Goal: Check status: Check status

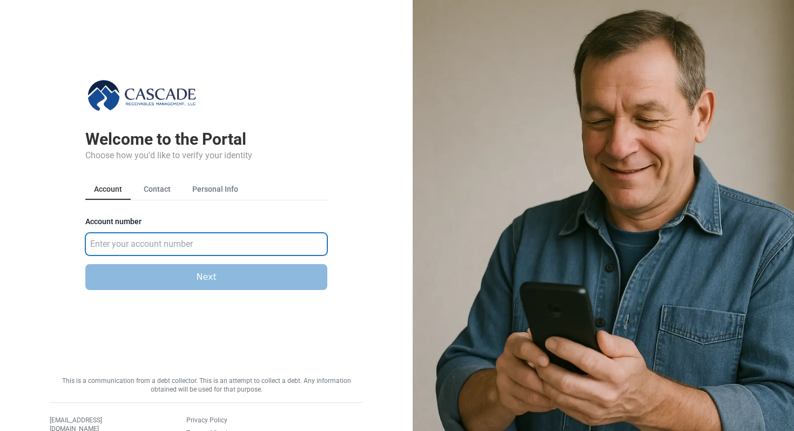
click at [144, 243] on input "Account number" at bounding box center [206, 244] width 242 height 23
type input "583921"
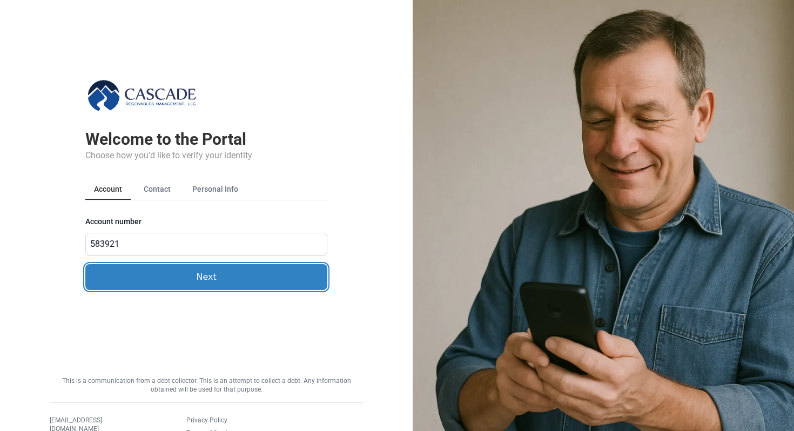
click at [156, 273] on button "Next" at bounding box center [206, 277] width 242 height 26
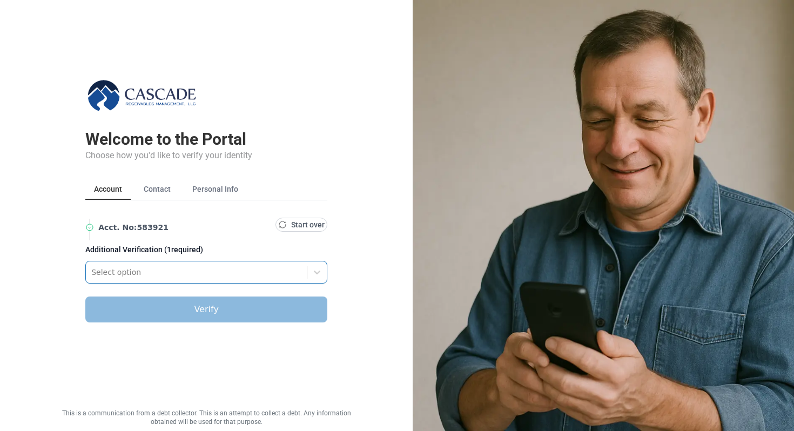
click at [122, 275] on div at bounding box center [196, 272] width 210 height 13
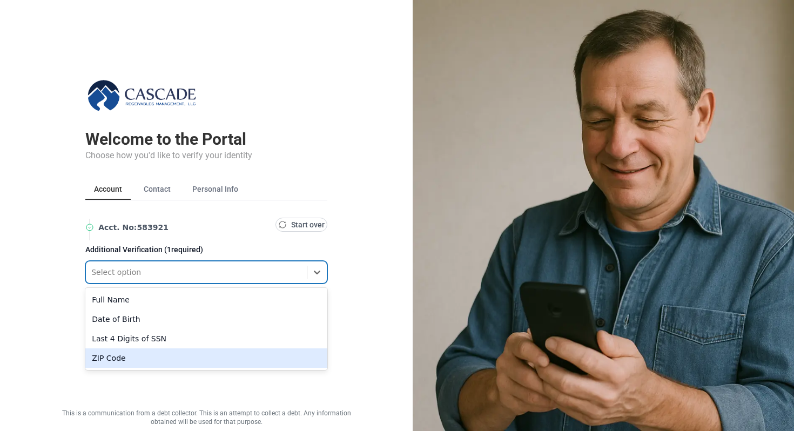
click at [104, 359] on div "ZIP Code" at bounding box center [206, 357] width 242 height 19
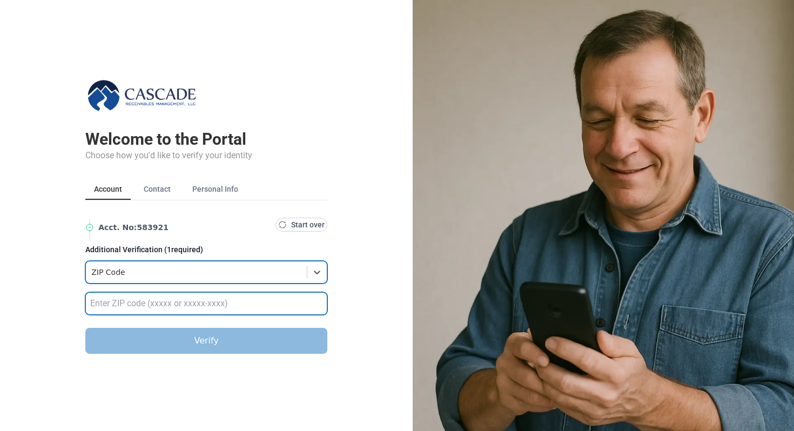
click at [106, 307] on input "text" at bounding box center [206, 303] width 242 height 23
type input "32789"
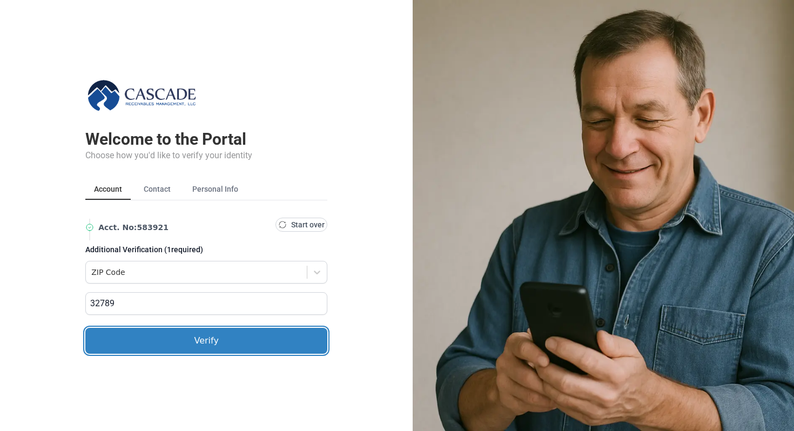
click at [137, 336] on button "Verify" at bounding box center [206, 341] width 242 height 26
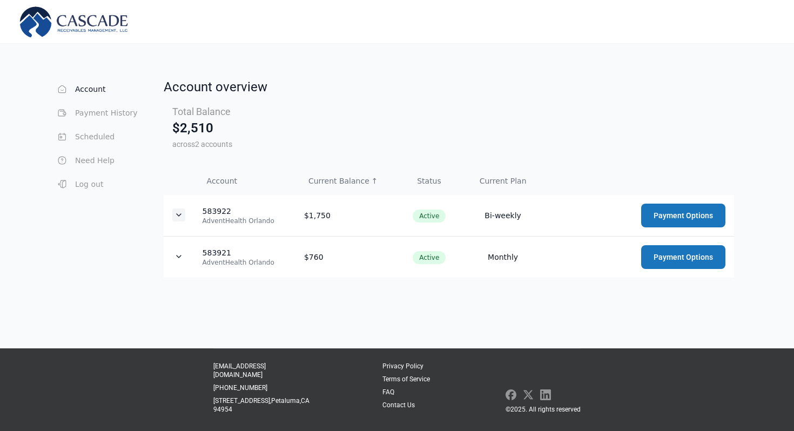
click at [177, 213] on icon "Expand details" at bounding box center [178, 215] width 9 height 9
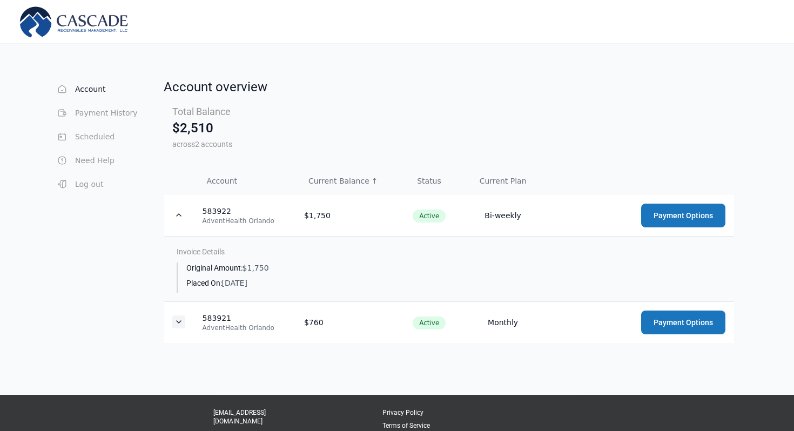
click at [174, 325] on icon "Expand details" at bounding box center [178, 322] width 9 height 9
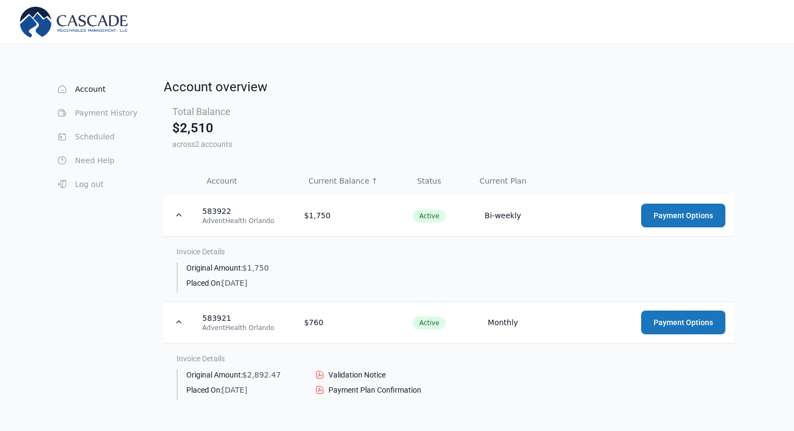
click at [348, 369] on td "Invoice Details Original Amount: $2,892.47 Placed On: 09/15/24 Validation Notic…" at bounding box center [449, 375] width 570 height 65
click at [340, 375] on span "Validation Notice" at bounding box center [356, 374] width 57 height 11
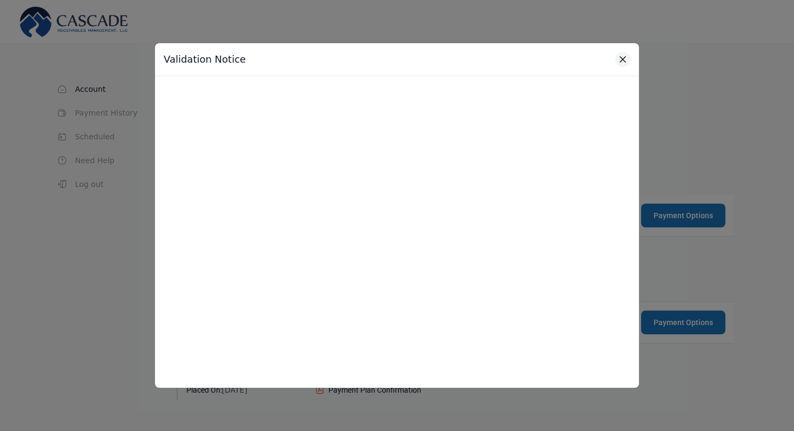
click at [624, 56] on icon "Close document viewer" at bounding box center [622, 59] width 11 height 11
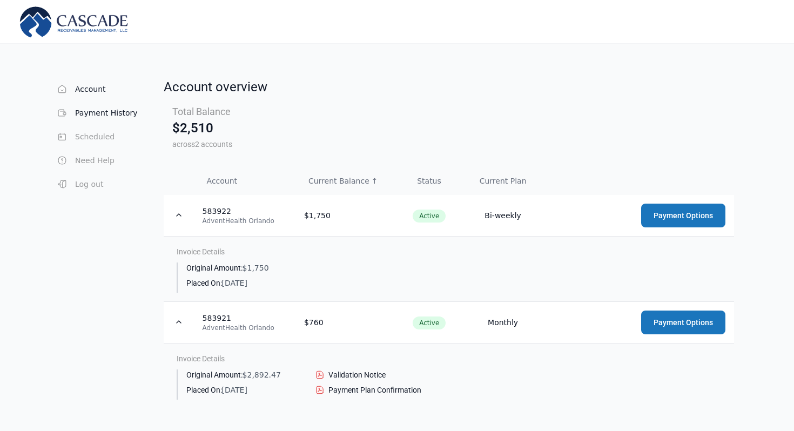
click at [100, 110] on button "Payment History" at bounding box center [97, 113] width 82 height 22
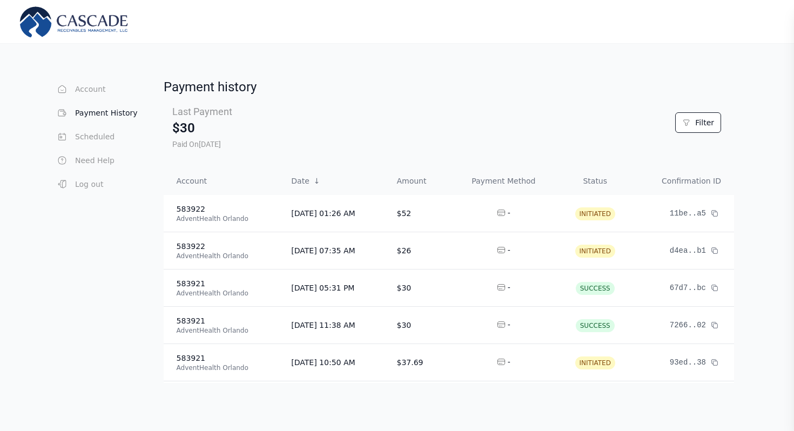
click at [322, 92] on div "Payment history" at bounding box center [449, 86] width 570 height 17
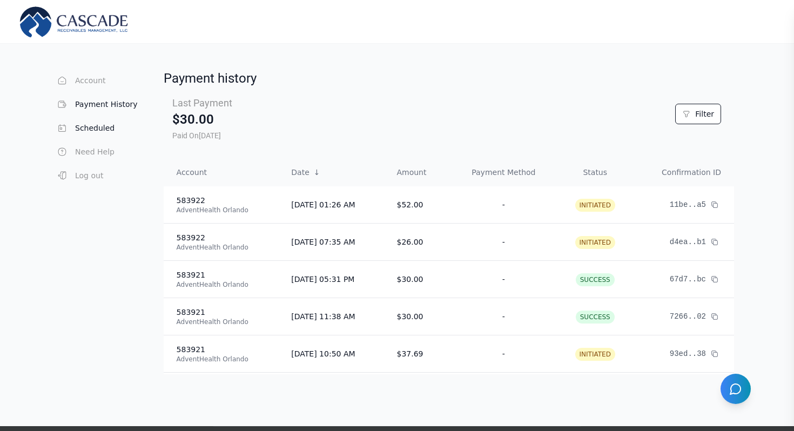
click at [110, 130] on button "Scheduled" at bounding box center [97, 128] width 82 height 22
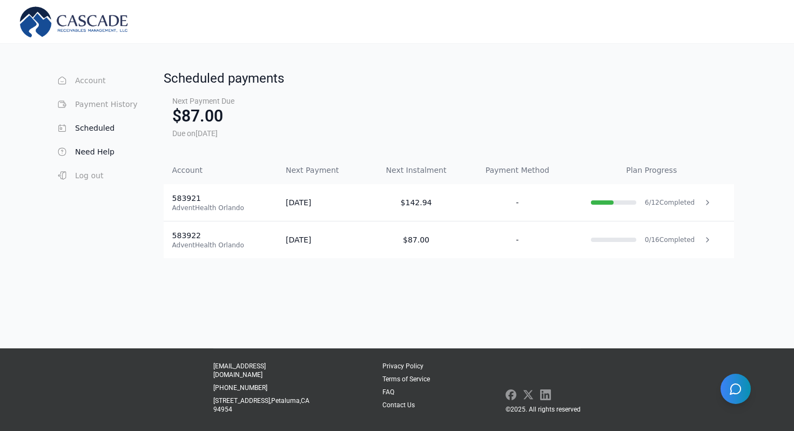
click at [97, 159] on button "Need Help" at bounding box center [97, 152] width 82 height 22
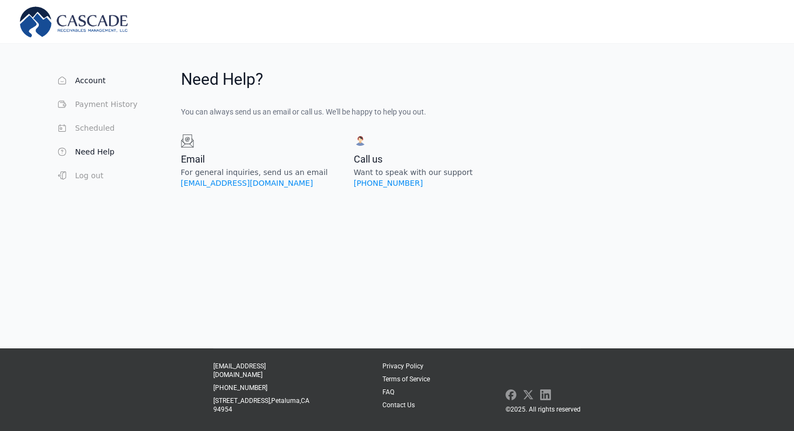
click at [99, 83] on button "Account" at bounding box center [97, 81] width 82 height 22
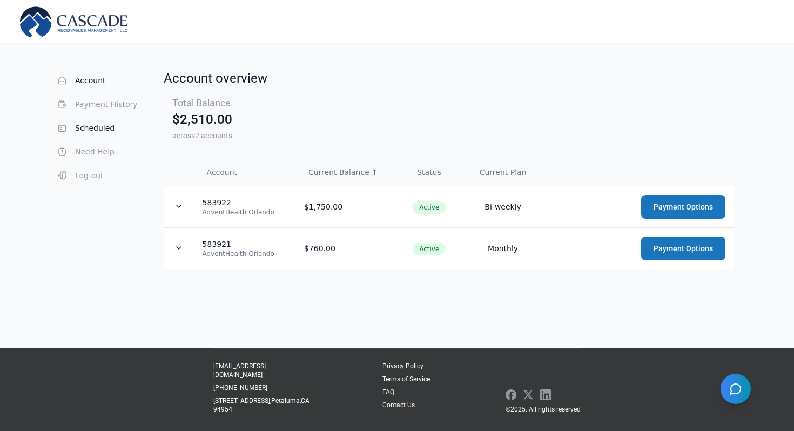
click at [96, 136] on button "Scheduled" at bounding box center [97, 128] width 82 height 22
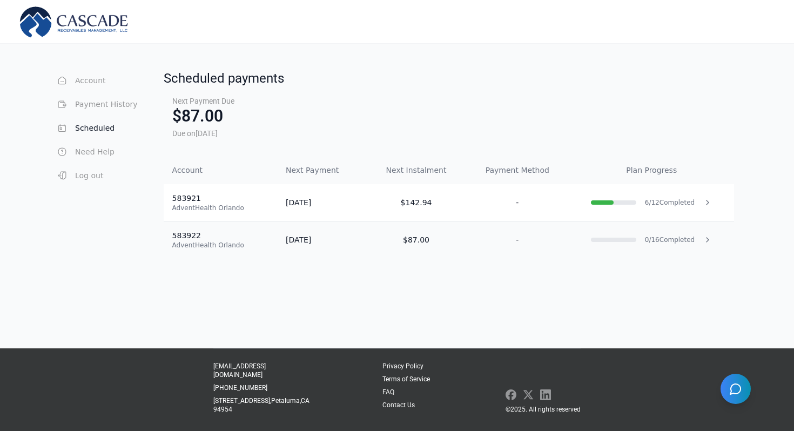
click at [390, 240] on td "$87.00" at bounding box center [416, 239] width 99 height 37
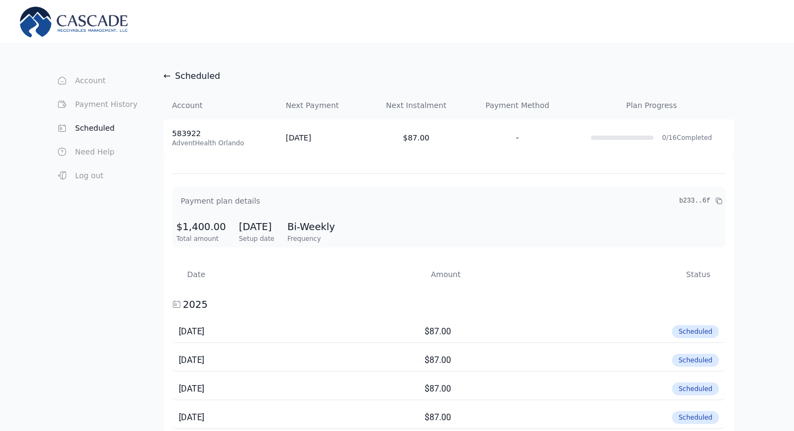
click at [210, 72] on span "Scheduled" at bounding box center [197, 76] width 45 height 13
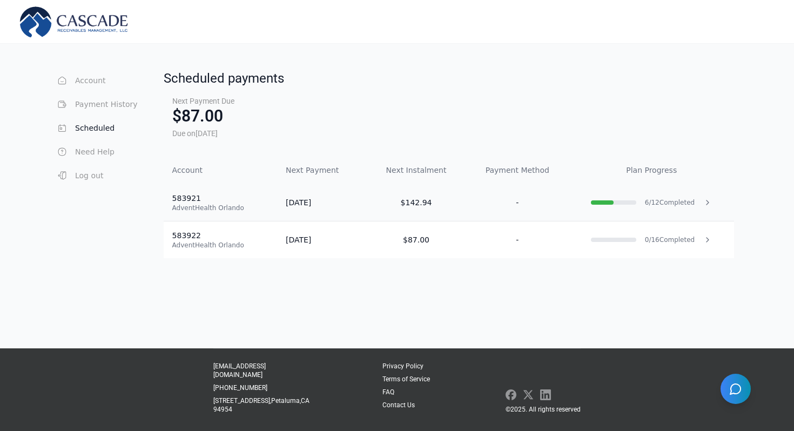
click at [278, 198] on td "[DATE]" at bounding box center [322, 202] width 90 height 37
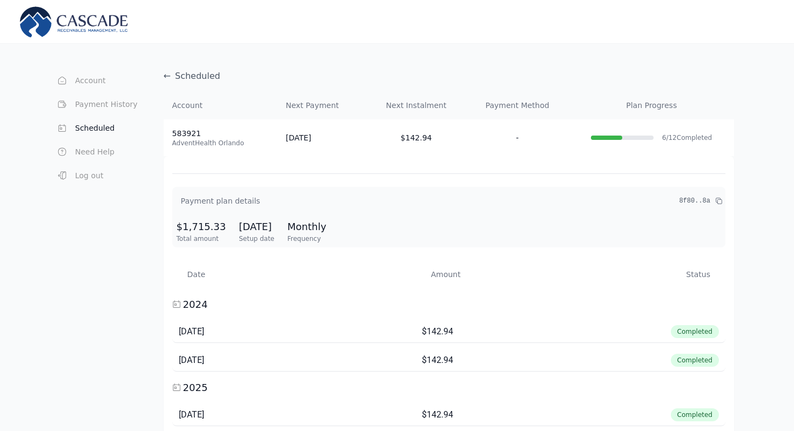
click at [163, 66] on div "Account Payment History Scheduled Need Help Log out ← Scheduled Account Next Pa…" at bounding box center [396, 402] width 691 height 683
click at [163, 79] on span "←" at bounding box center [164, 76] width 7 height 13
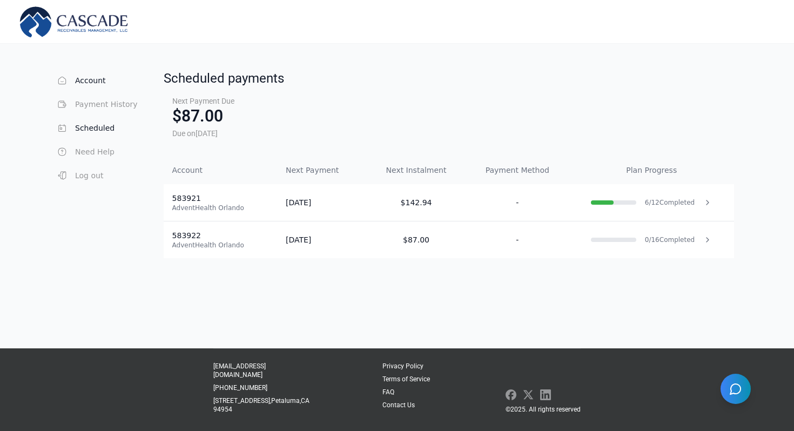
click at [89, 85] on button "Account" at bounding box center [97, 81] width 82 height 22
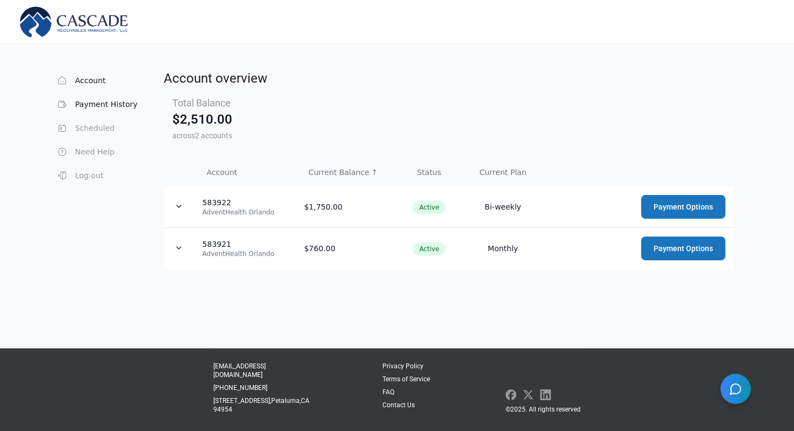
click at [109, 105] on button "Payment History" at bounding box center [97, 104] width 82 height 22
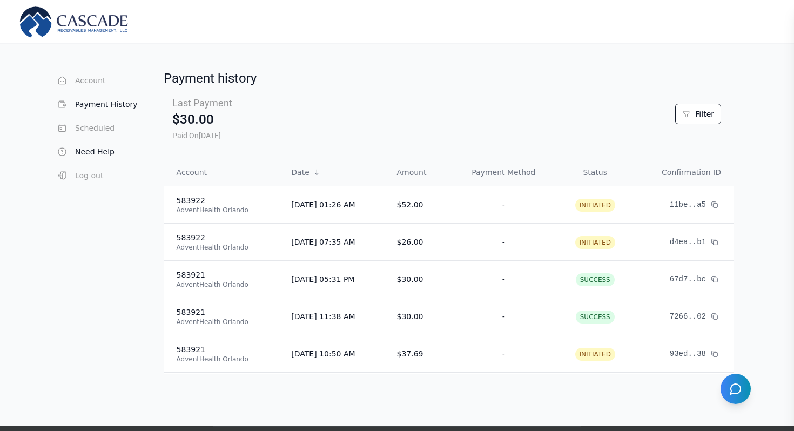
click at [98, 153] on button "Need Help" at bounding box center [97, 152] width 82 height 22
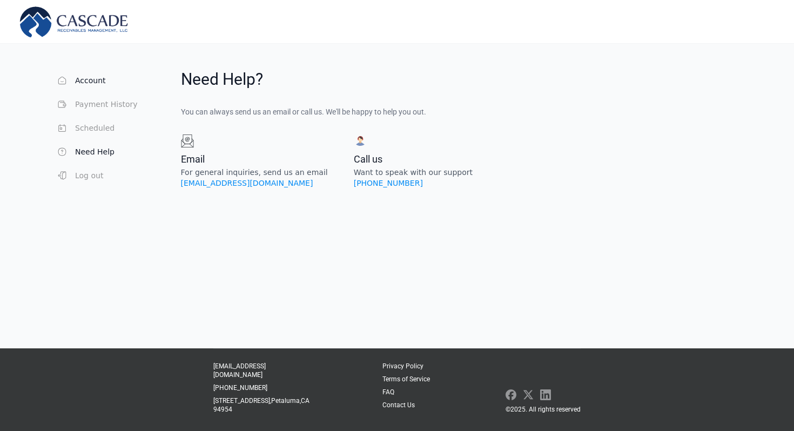
click at [84, 79] on button "Account" at bounding box center [97, 81] width 82 height 22
